Goal: Find specific fact: Find contact information

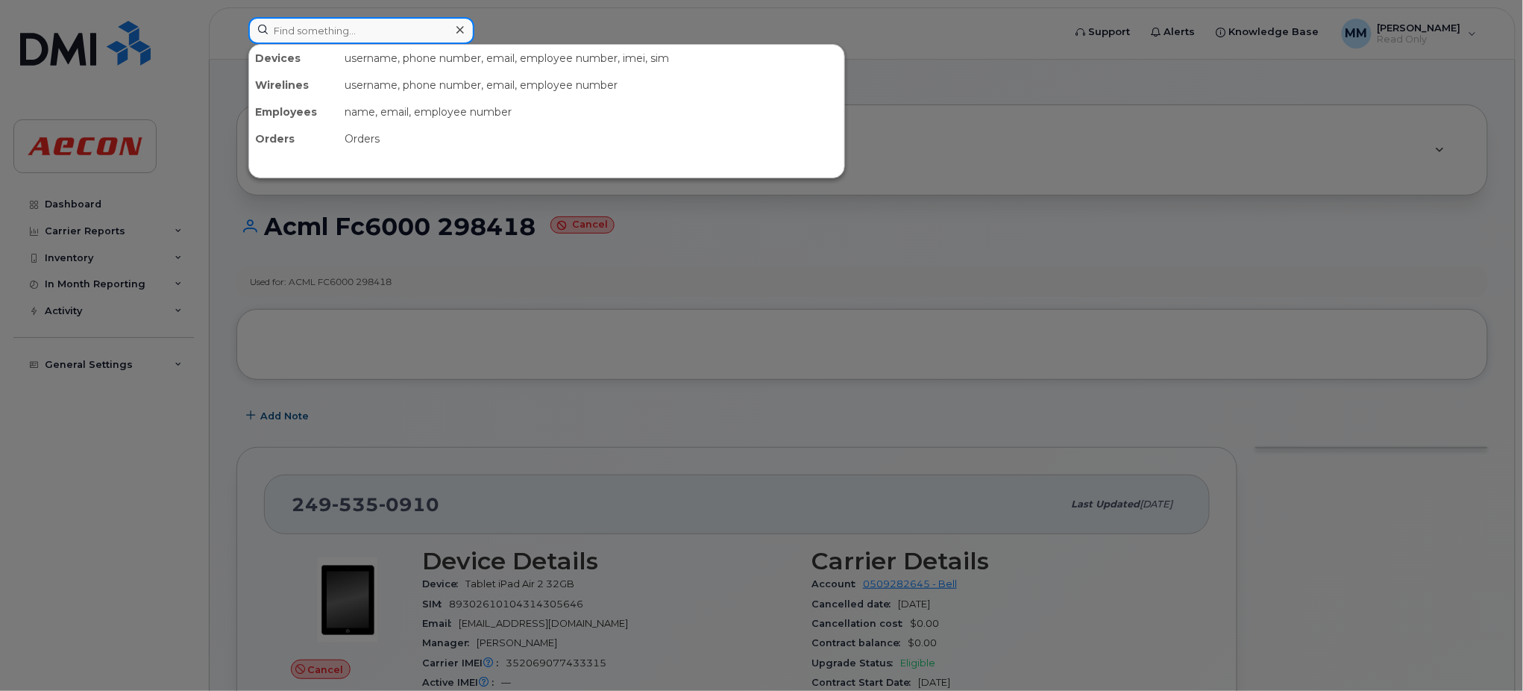
click at [346, 30] on input at bounding box center [361, 30] width 226 height 27
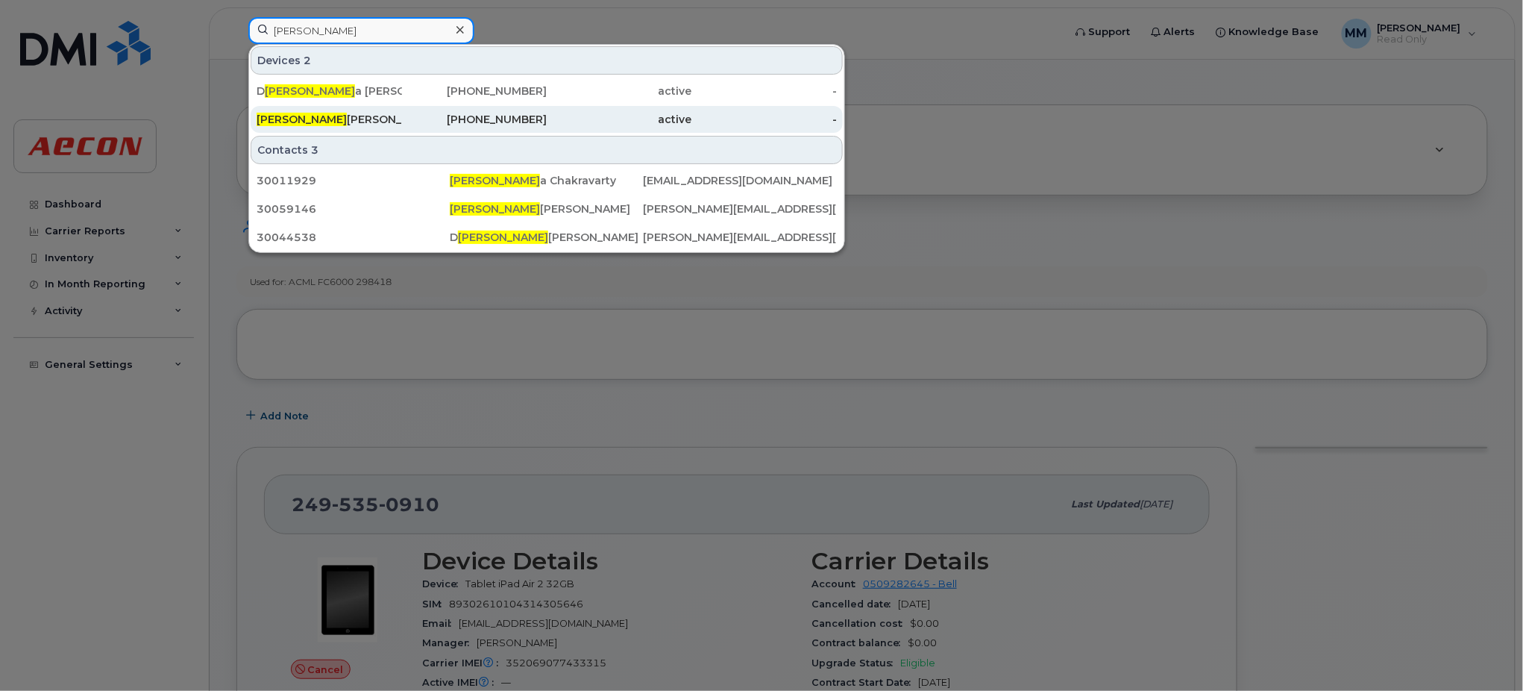
type input "arpan"
click at [498, 117] on div "416-819-3766" at bounding box center [474, 119] width 145 height 15
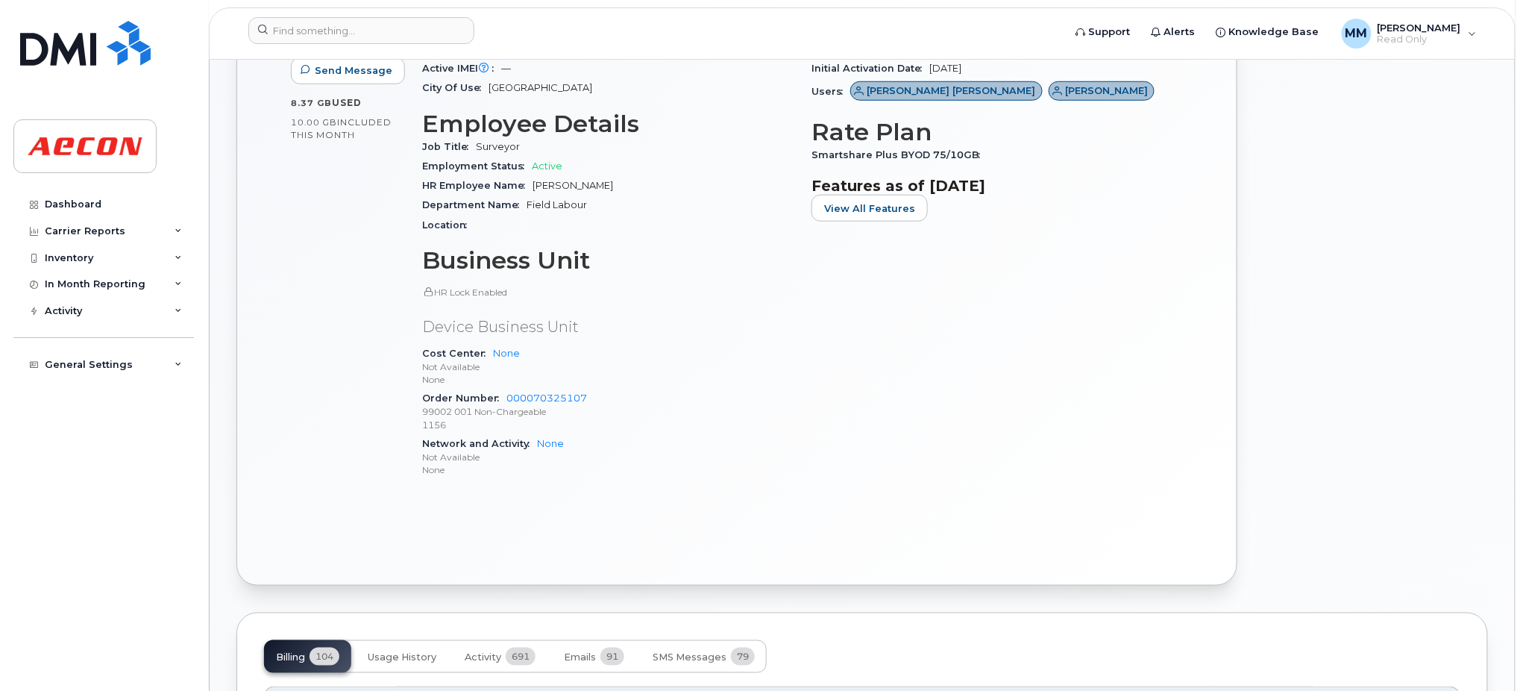
scroll to position [597, 0]
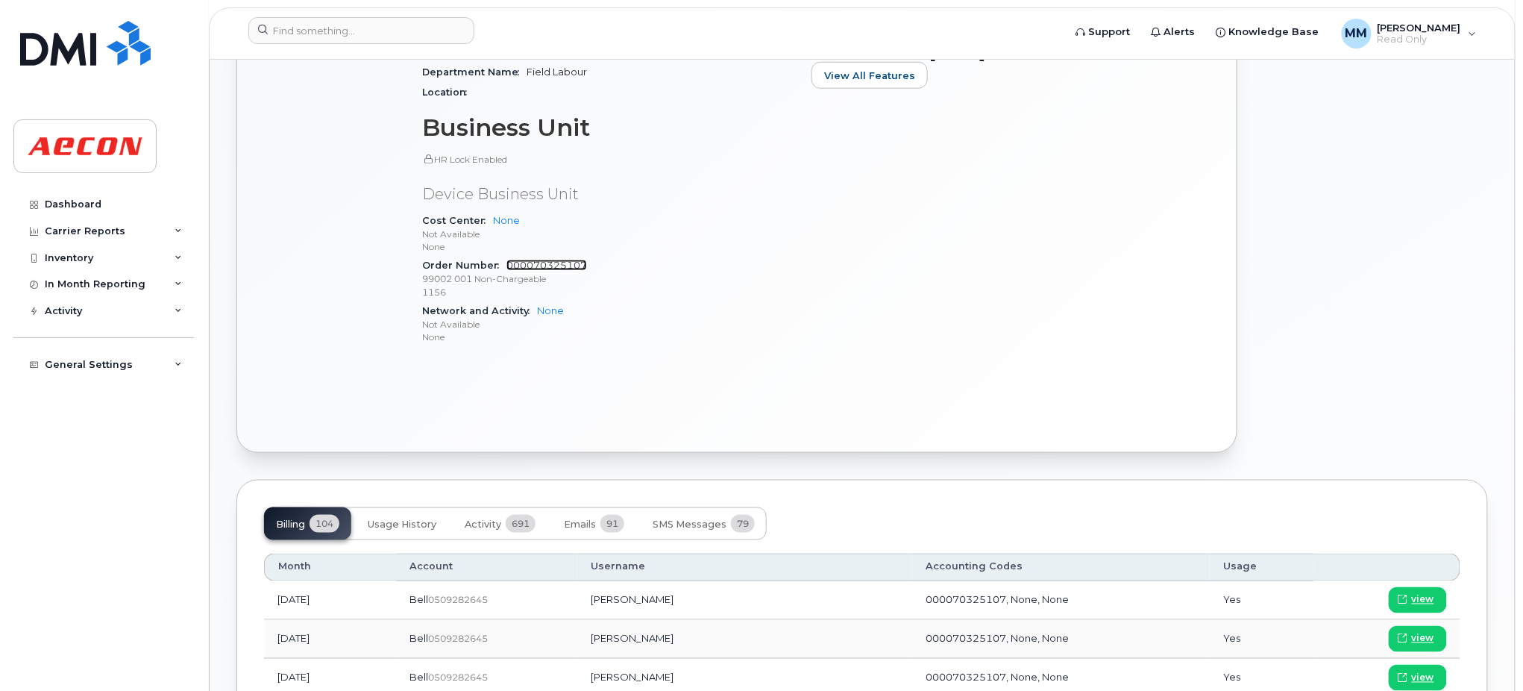
click at [548, 266] on link "000070325107" at bounding box center [547, 265] width 81 height 11
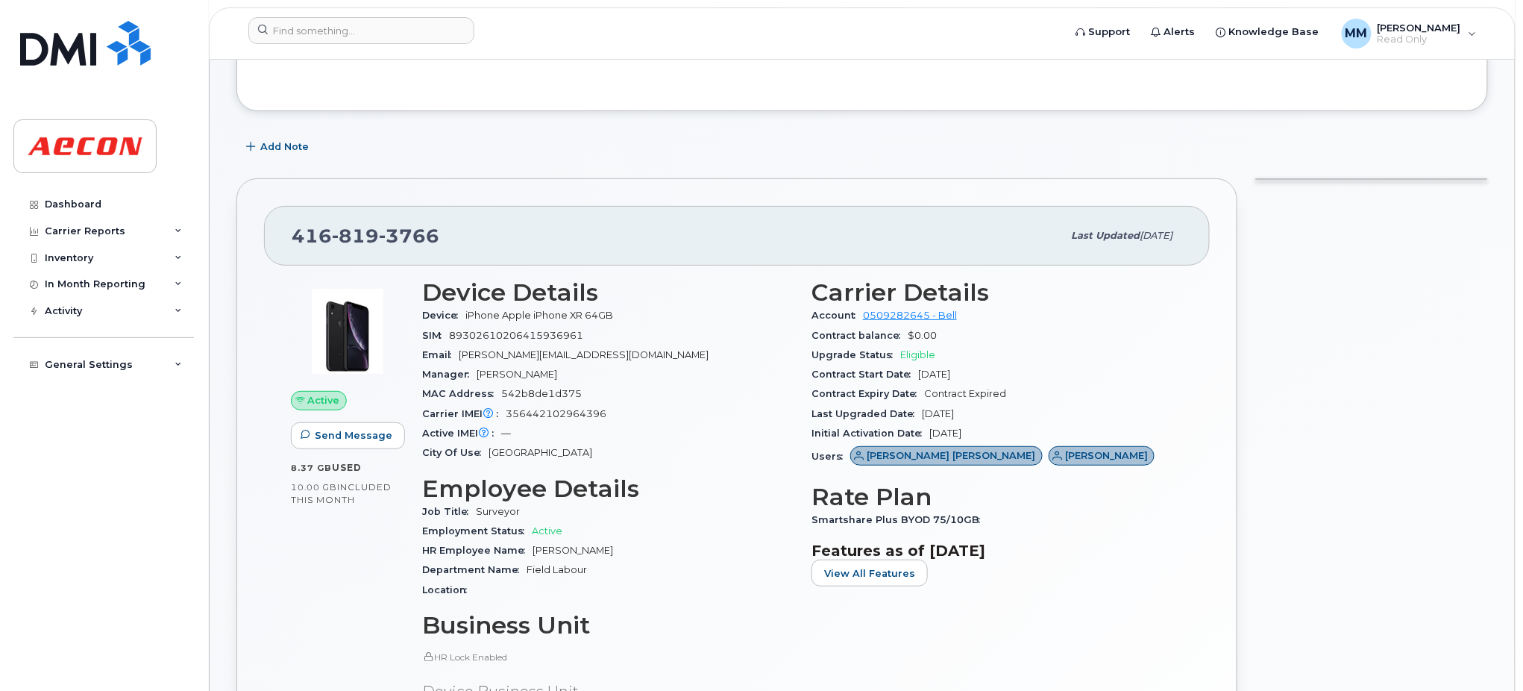
scroll to position [0, 0]
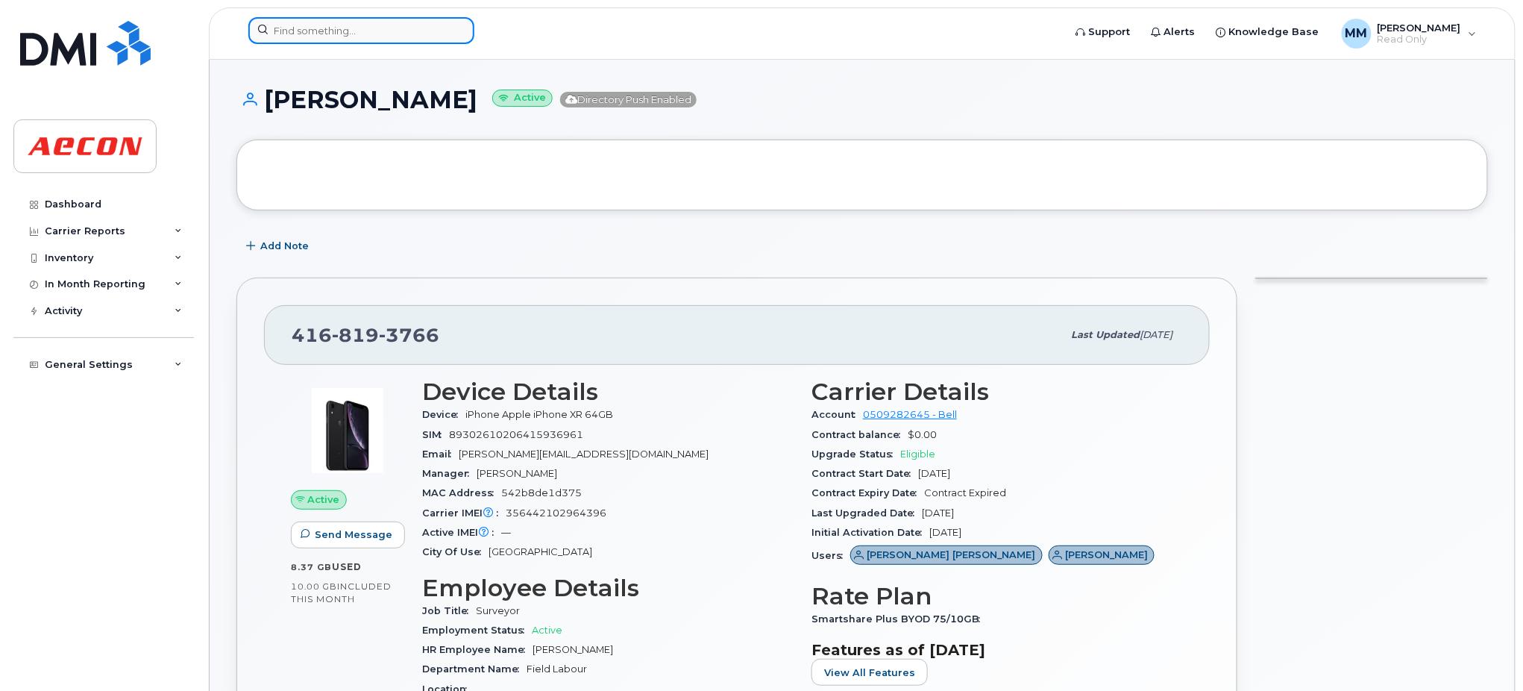
click at [360, 23] on input at bounding box center [361, 30] width 226 height 27
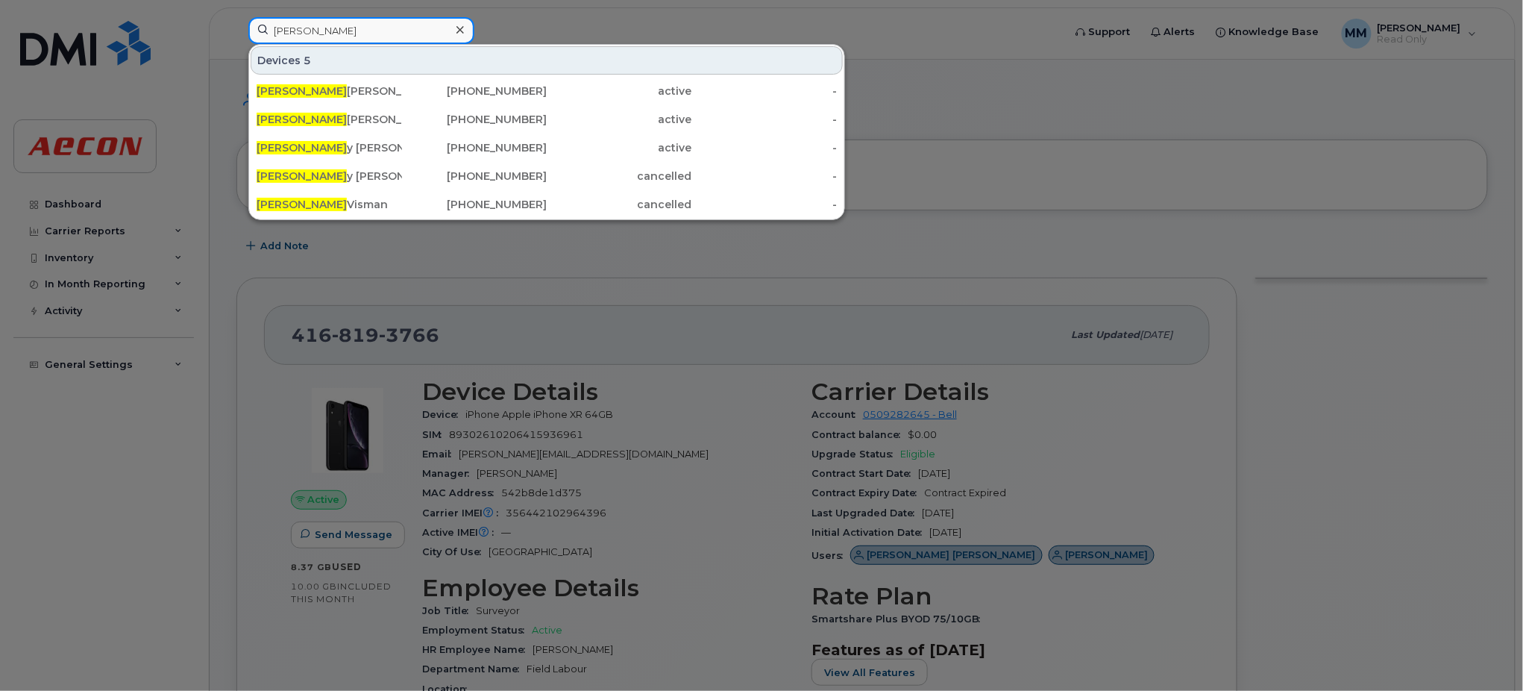
type input "[PERSON_NAME]"
